Goal: Information Seeking & Learning: Learn about a topic

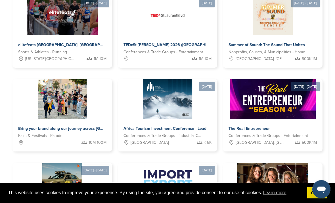
scroll to position [283, 0]
click at [288, 50] on span "Nonprofits, Causes, & Municipalities - Homelessness" at bounding box center [269, 52] width 80 height 6
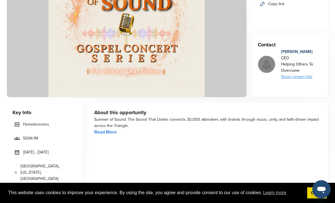
scroll to position [111, 0]
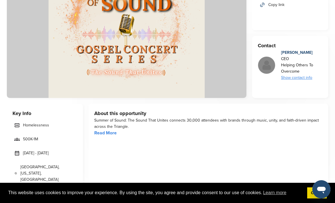
click at [110, 133] on link "Read More" at bounding box center [105, 133] width 22 height 6
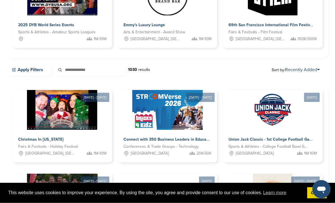
scroll to position [101, 0]
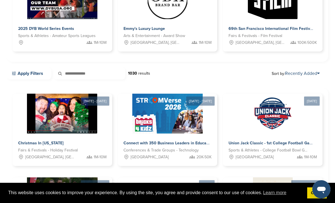
click at [95, 72] on input "text" at bounding box center [89, 73] width 71 height 12
type input "*********"
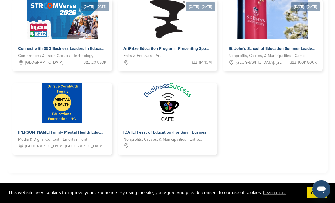
scroll to position [171, 0]
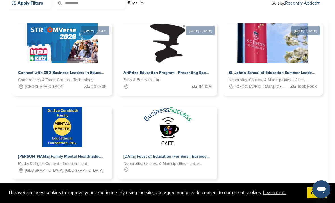
click at [94, 71] on span "Connect with 350 Business Leaders in Education | StroomVerse 2026" at bounding box center [81, 72] width 127 height 5
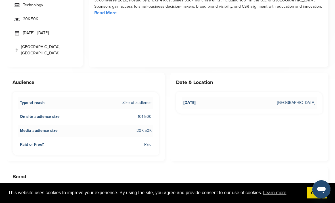
scroll to position [211, 0]
click at [139, 99] on span "Size of audience" at bounding box center [137, 102] width 29 height 6
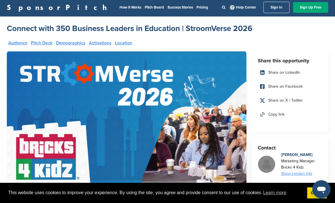
scroll to position [0, 0]
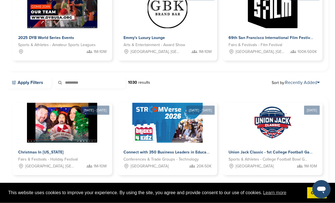
scroll to position [92, 0]
click at [32, 84] on link "Apply Filters" at bounding box center [29, 82] width 45 height 12
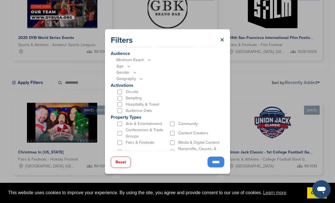
scroll to position [148, 0]
click at [224, 38] on link "×" at bounding box center [222, 40] width 4 height 10
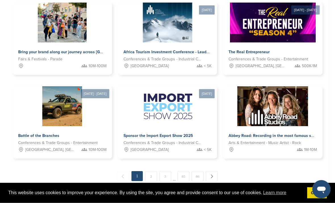
scroll to position [360, 0]
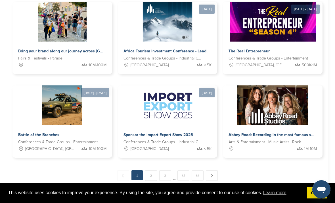
click at [262, 50] on span "The Real Entrepreneur" at bounding box center [249, 51] width 41 height 5
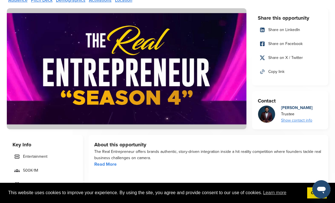
scroll to position [49, 0]
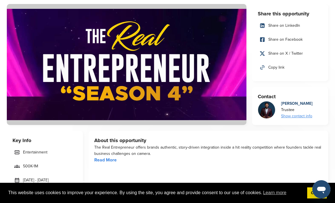
click at [266, 108] on img at bounding box center [266, 114] width 17 height 26
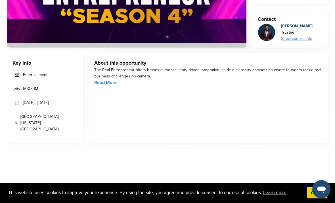
scroll to position [123, 0]
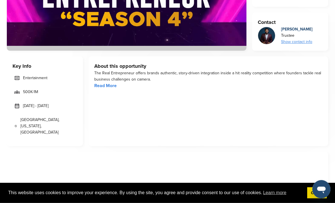
click at [109, 88] on link "Read More" at bounding box center [105, 86] width 22 height 6
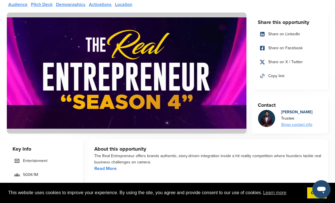
scroll to position [0, 0]
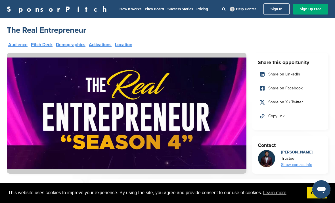
click at [168, 10] on link "Success Stories" at bounding box center [181, 9] width 26 height 5
